Goal: Transaction & Acquisition: Purchase product/service

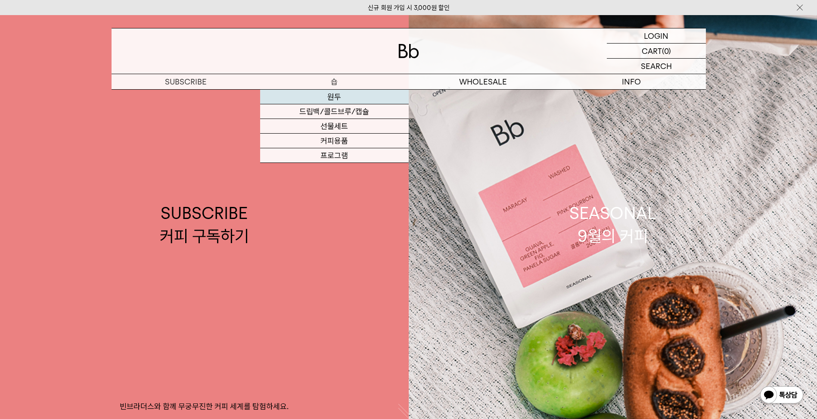
click at [343, 90] on link "원두" at bounding box center [334, 97] width 149 height 15
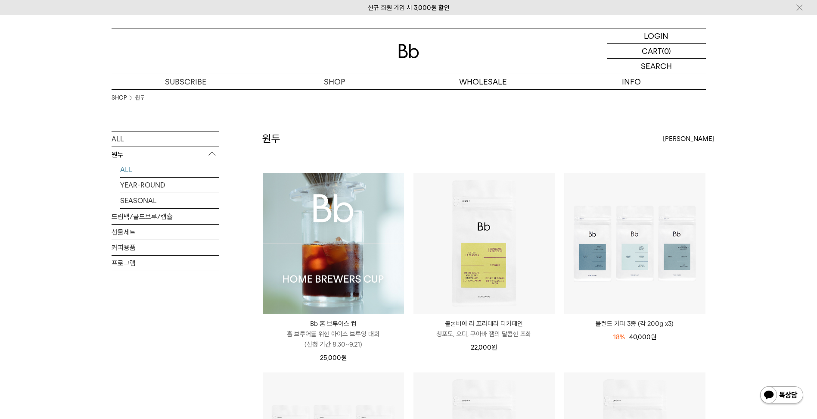
click at [407, 175] on li "Bb 홈 브루어스 컵 Bb HOME BREWERS CUP 홈 브루어를 위한 아이스 브루잉 대회 (신청 기간 8.30~9.21) 25,000 원" at bounding box center [333, 272] width 151 height 200
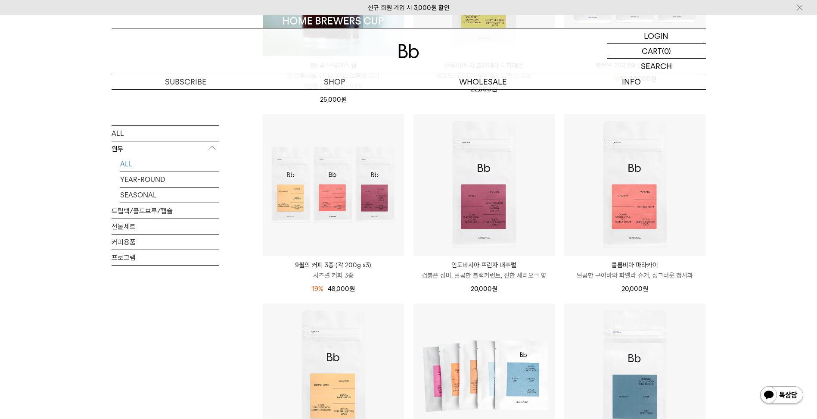
scroll to position [259, 0]
click at [407, 175] on li "9월의 커피 3종 (각 200g x3) 시즈널 커피 3종 19% 59,000원 48,000 원" at bounding box center [333, 207] width 151 height 189
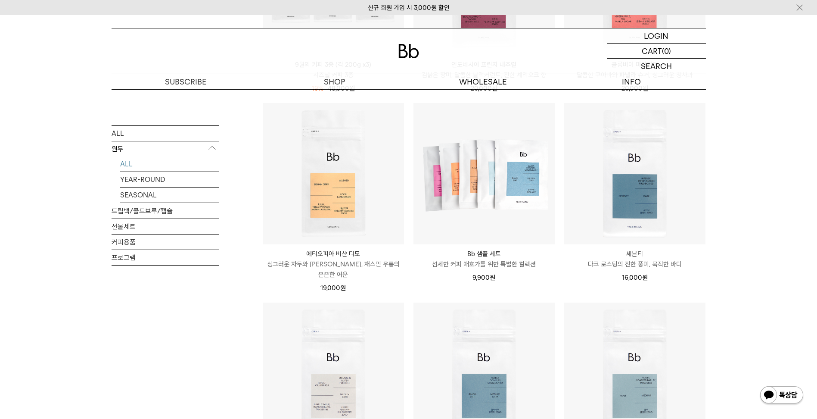
scroll to position [474, 0]
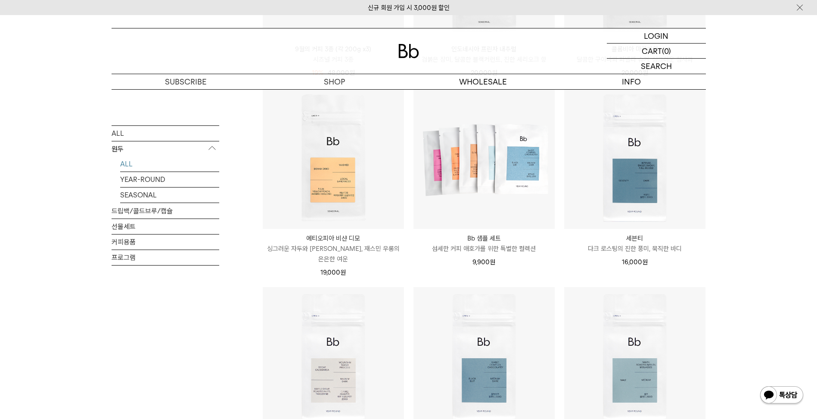
click at [407, 175] on li "에티오피아 비샨 디모 ETHIOPIA BISHAN DIMO 싱그러운 자두와 황도, 재스민 우롱의 은은한 여운 19,000 원" at bounding box center [333, 187] width 151 height 200
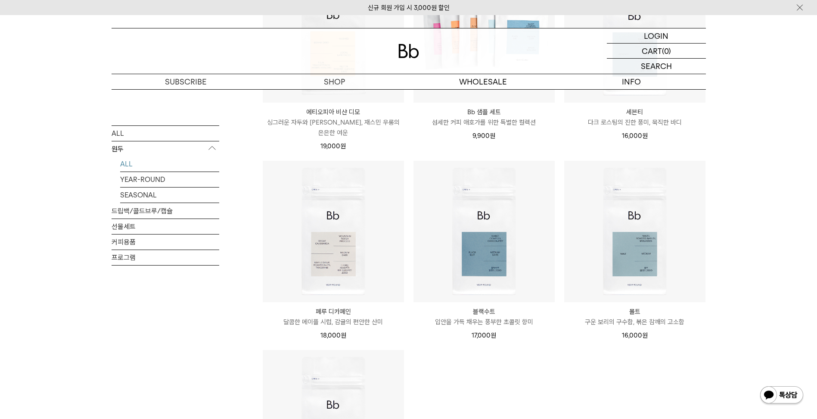
scroll to position [603, 0]
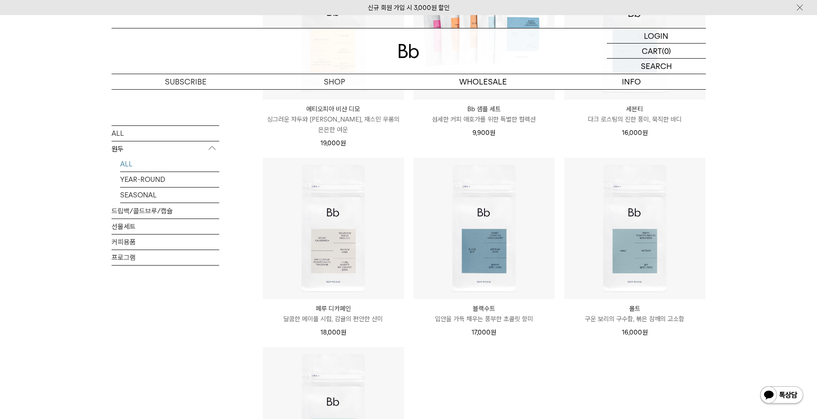
click at [407, 175] on li "페루 디카페인 Peru Cajamarca Decaf 달콤한 메이플 시럽, 감귤의 편안한 산미 18,000 원" at bounding box center [333, 251] width 151 height 189
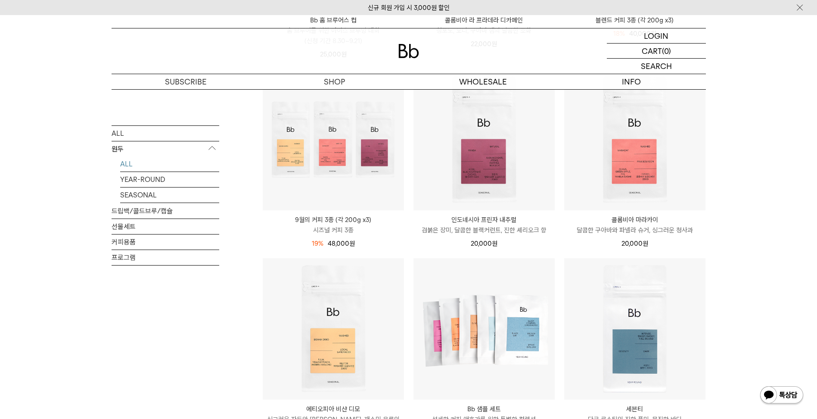
scroll to position [302, 0]
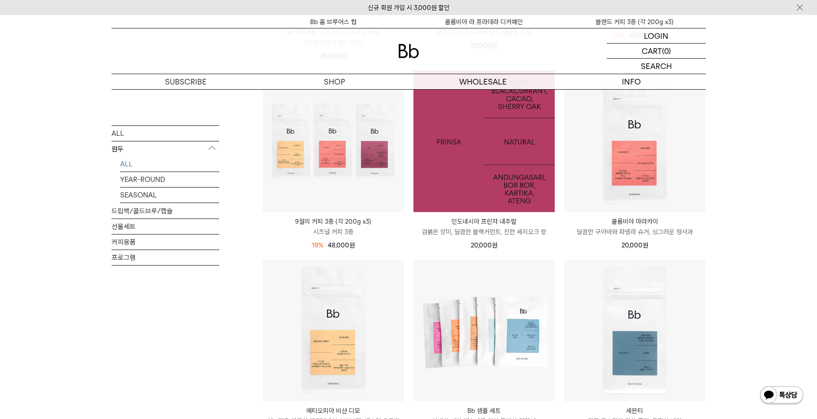
click at [440, 192] on img at bounding box center [484, 141] width 141 height 141
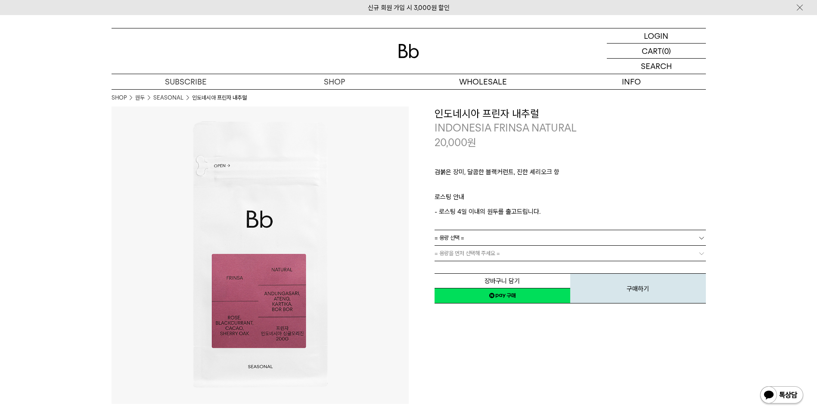
click at [410, 206] on div "**********" at bounding box center [557, 205] width 297 height 198
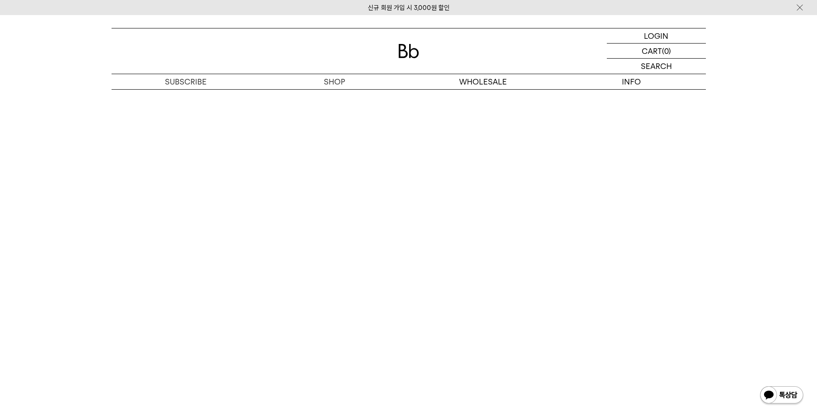
scroll to position [1853, 0]
